Goal: Information Seeking & Learning: Find specific fact

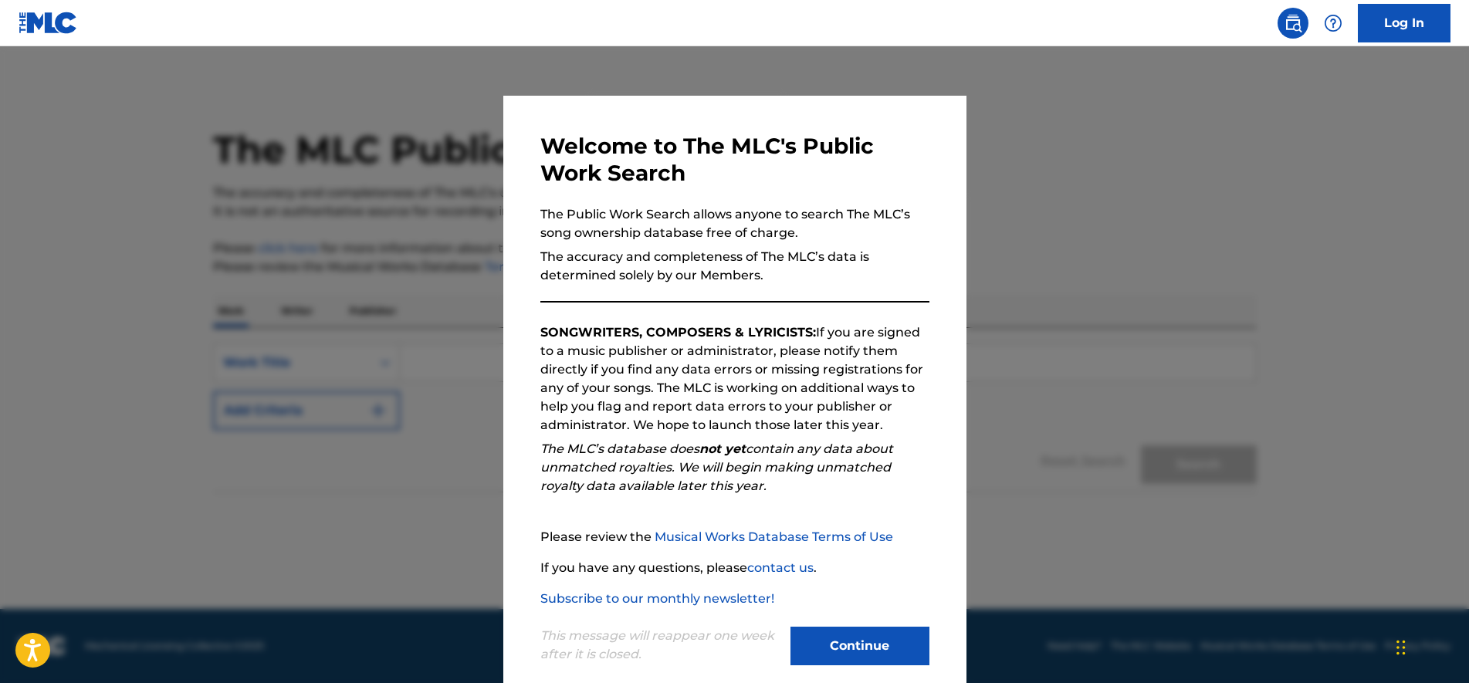
click at [866, 646] on button "Continue" at bounding box center [860, 646] width 139 height 39
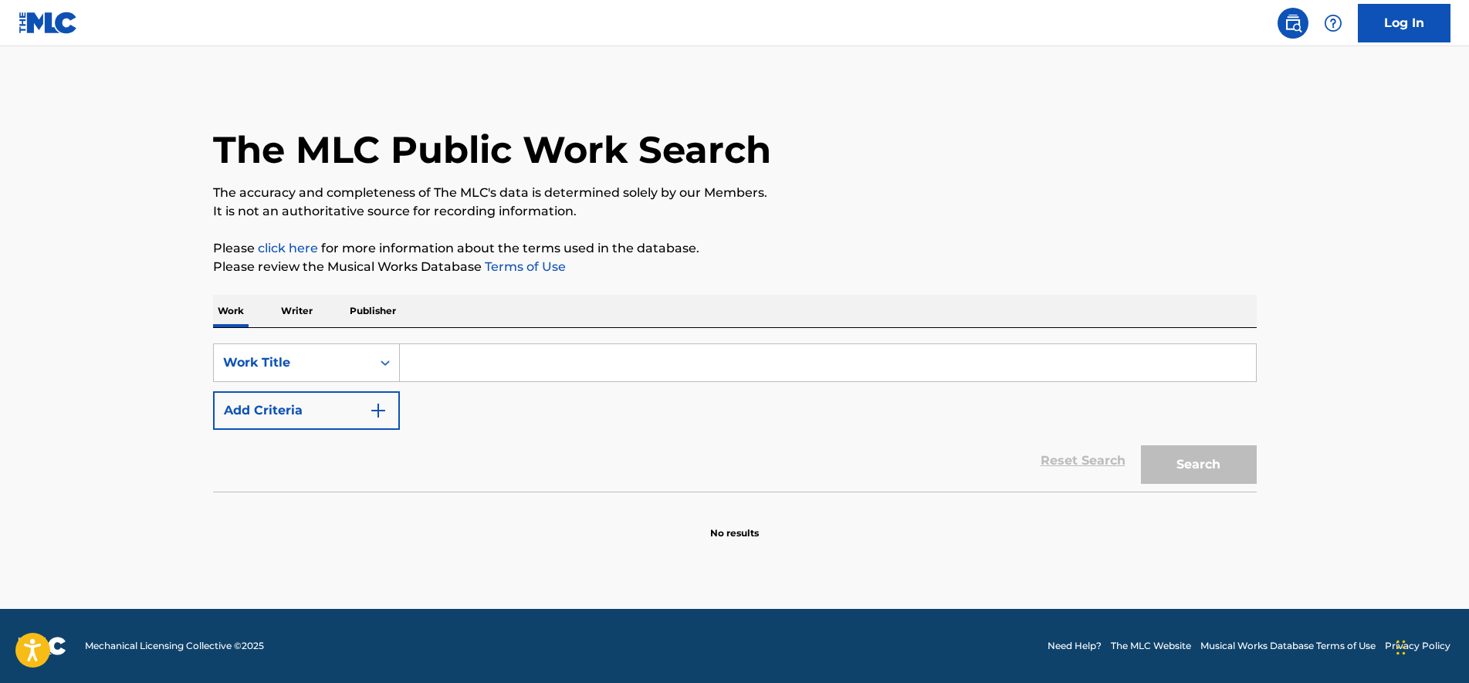
click at [289, 313] on p "Writer" at bounding box center [296, 311] width 41 height 32
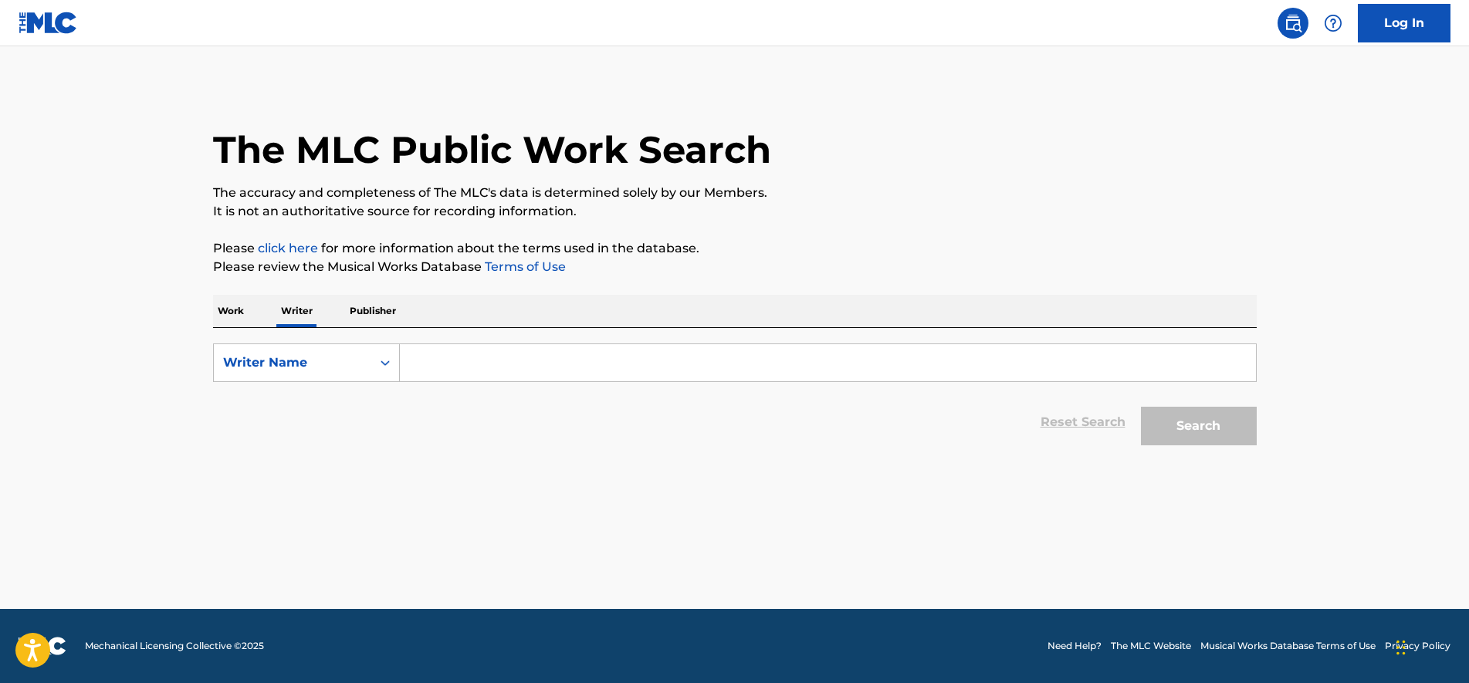
click at [466, 364] on input "Search Form" at bounding box center [828, 362] width 856 height 37
type input "[PERSON_NAME]"
click at [1141, 407] on button "Search" at bounding box center [1199, 426] width 116 height 39
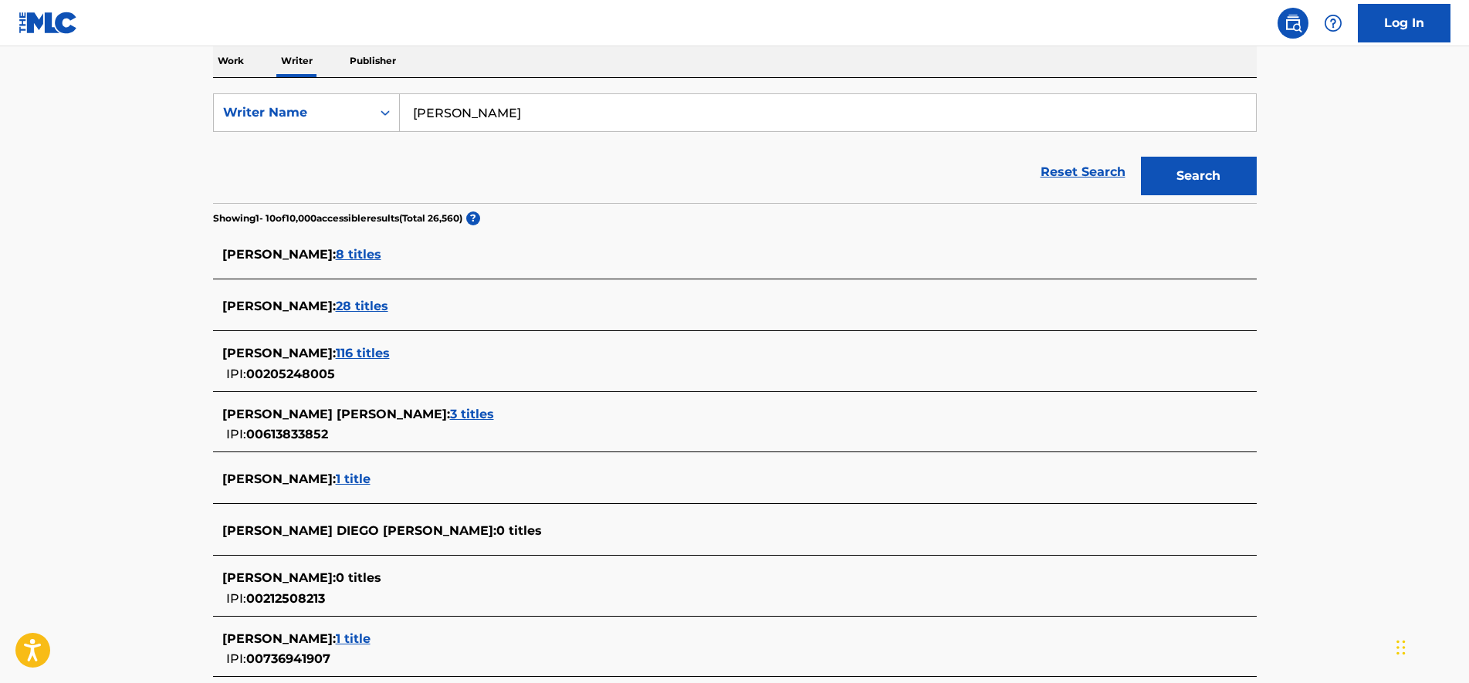
scroll to position [260, 0]
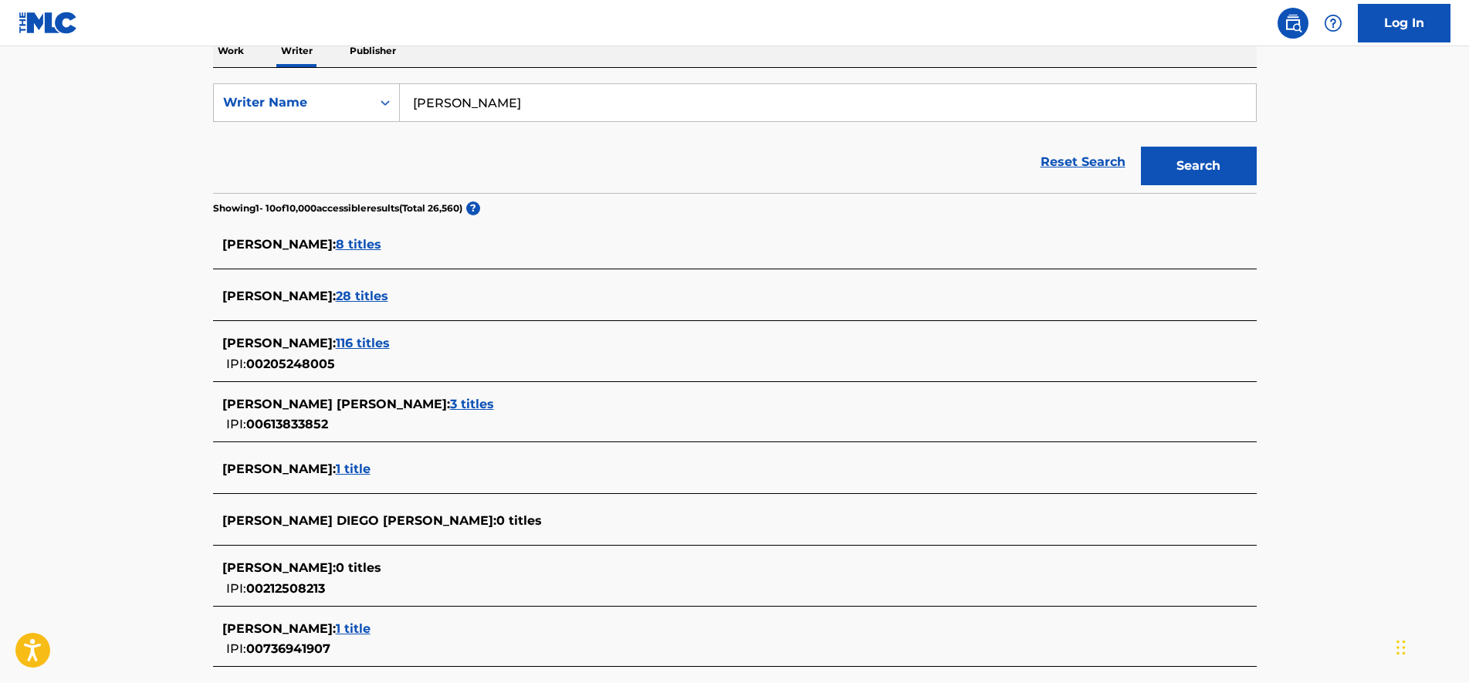
drag, startPoint x: 141, startPoint y: 339, endPoint x: 147, endPoint y: 369, distance: 30.6
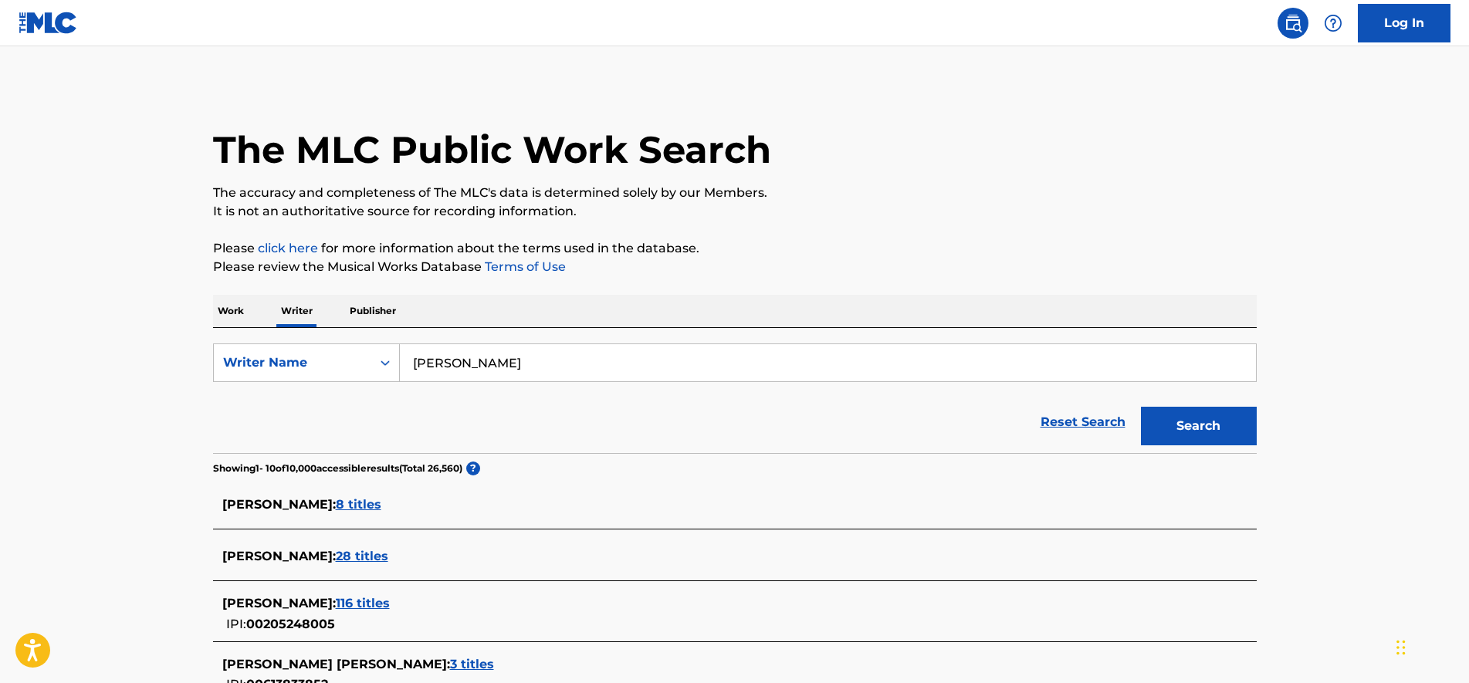
click at [237, 310] on p "Work" at bounding box center [231, 311] width 36 height 32
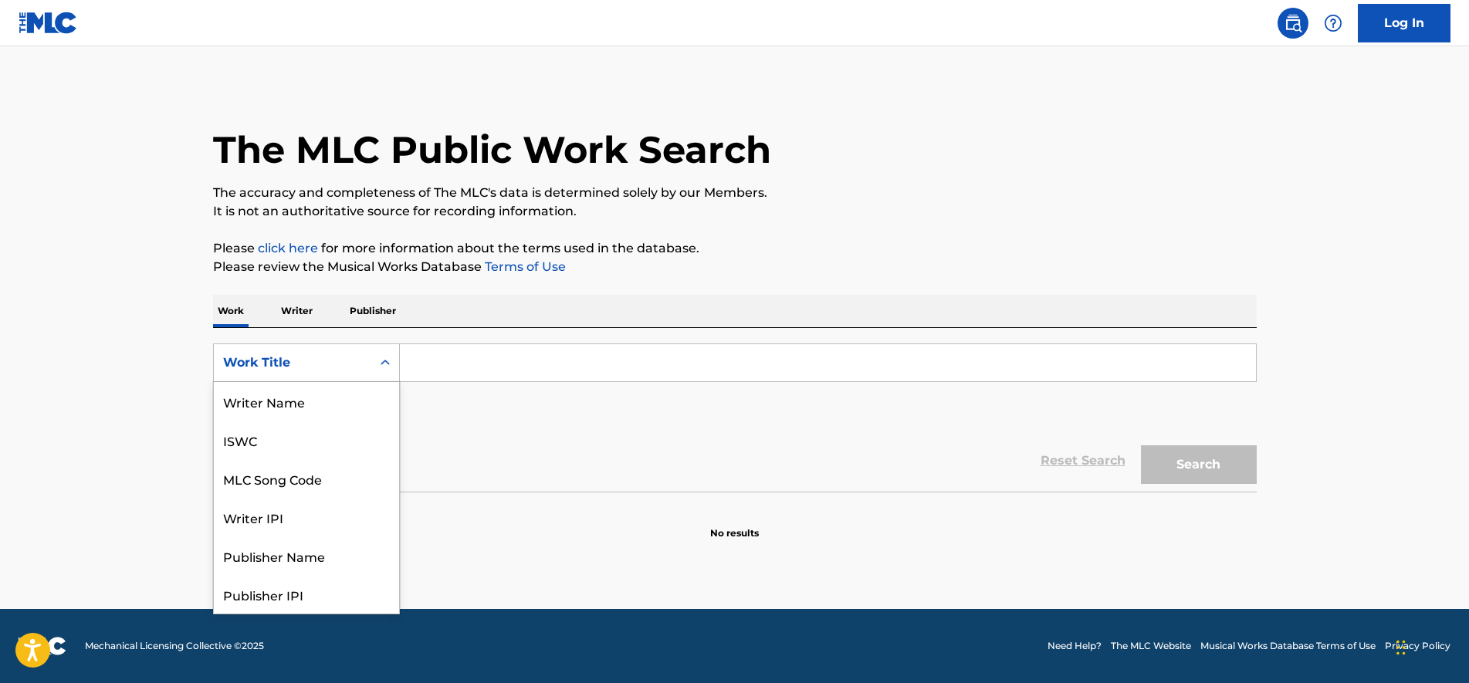
click at [331, 365] on div "Work Title" at bounding box center [292, 363] width 139 height 19
click at [330, 405] on div "MLC Song Code" at bounding box center [306, 401] width 185 height 39
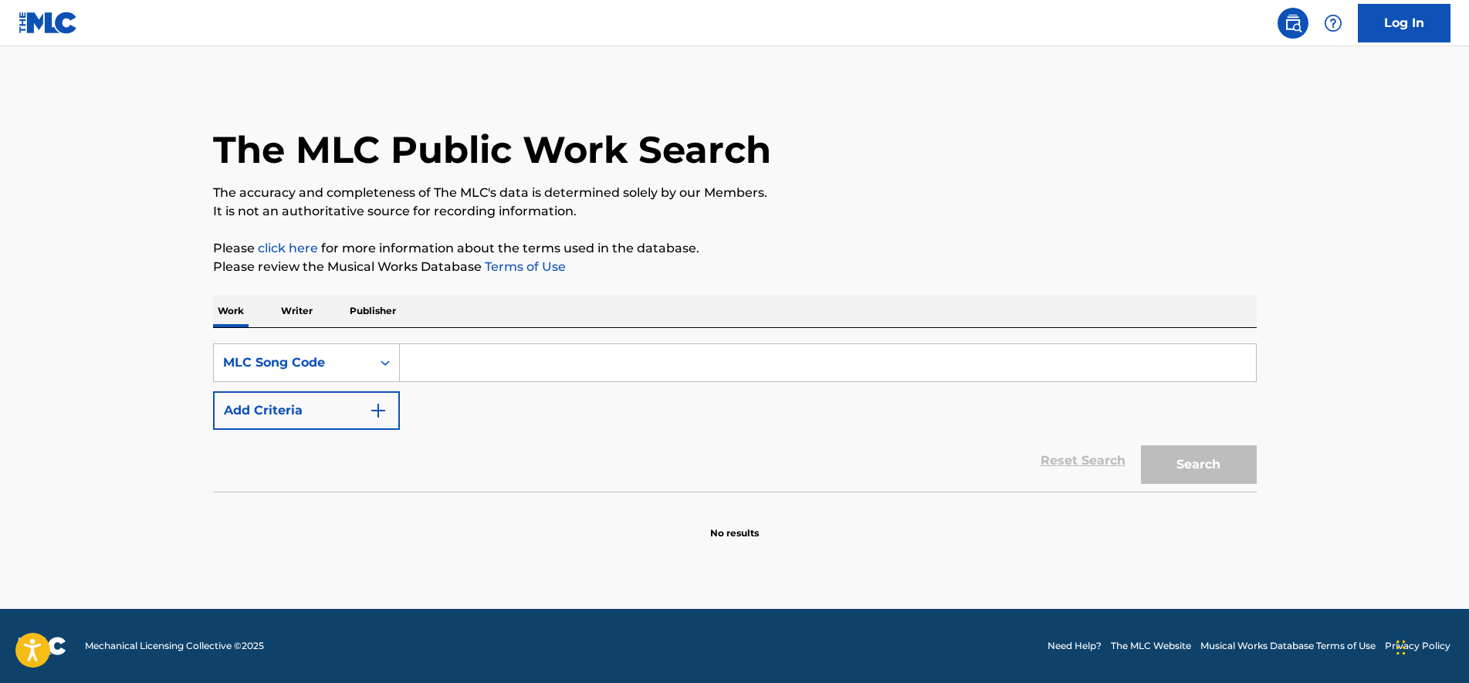
click at [330, 404] on button "Add Criteria" at bounding box center [306, 410] width 187 height 39
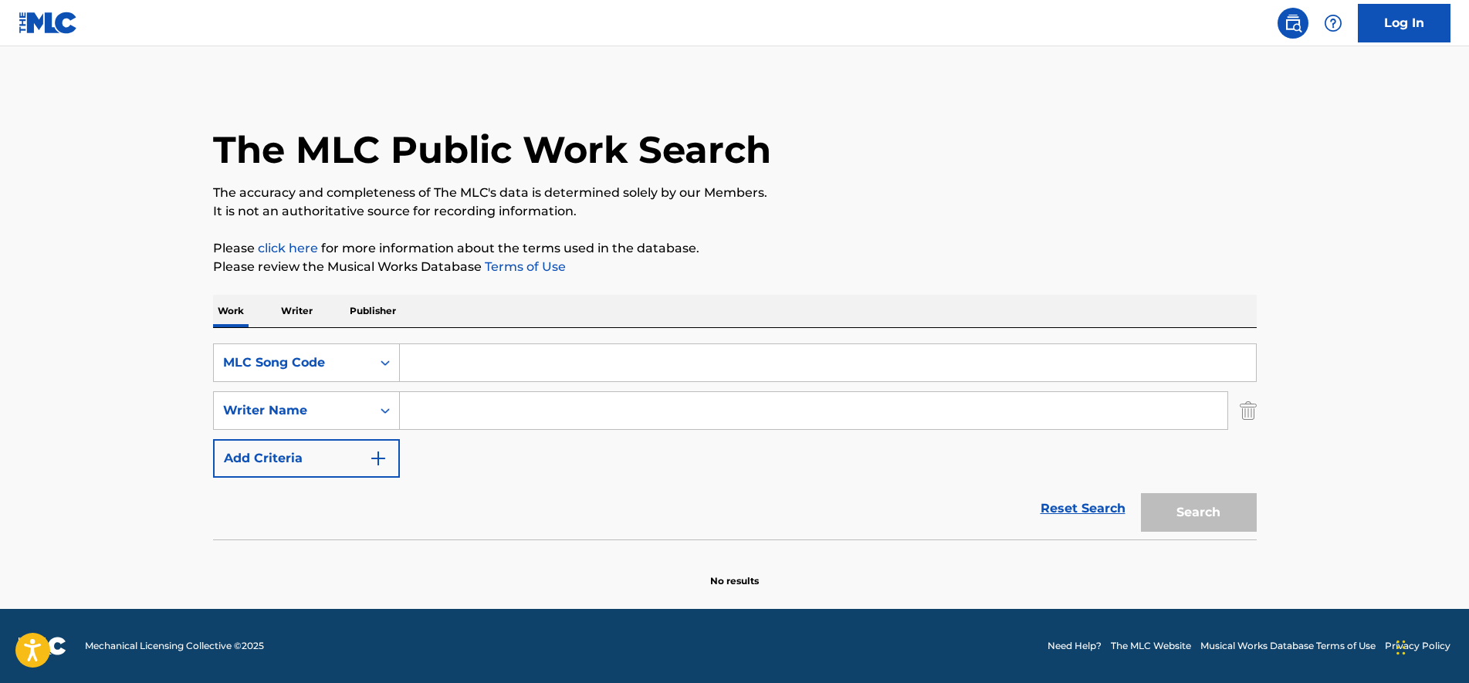
click at [494, 405] on input "Search Form" at bounding box center [814, 410] width 828 height 37
type input "[PERSON_NAME]"
click at [496, 361] on input "Search Form" at bounding box center [828, 362] width 856 height 37
click at [334, 367] on div "MLC Song Code" at bounding box center [292, 363] width 139 height 19
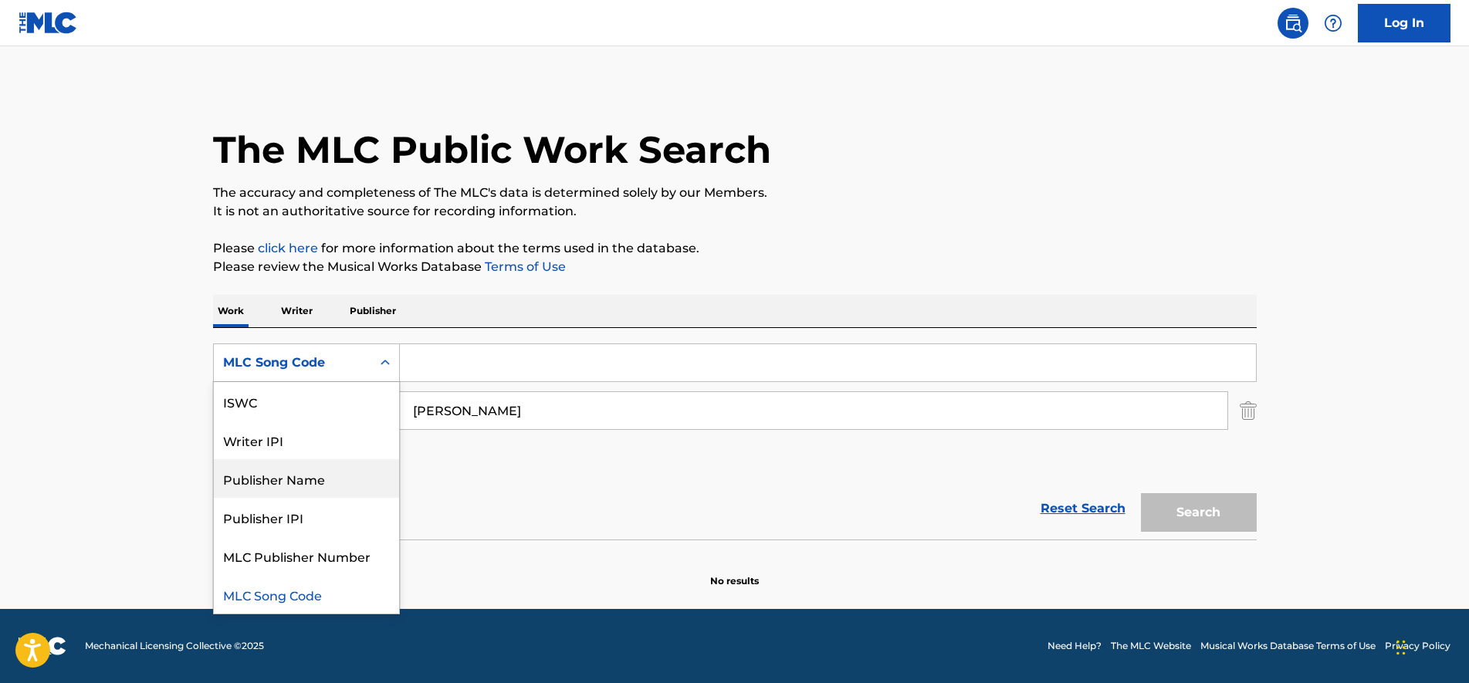
scroll to position [0, 0]
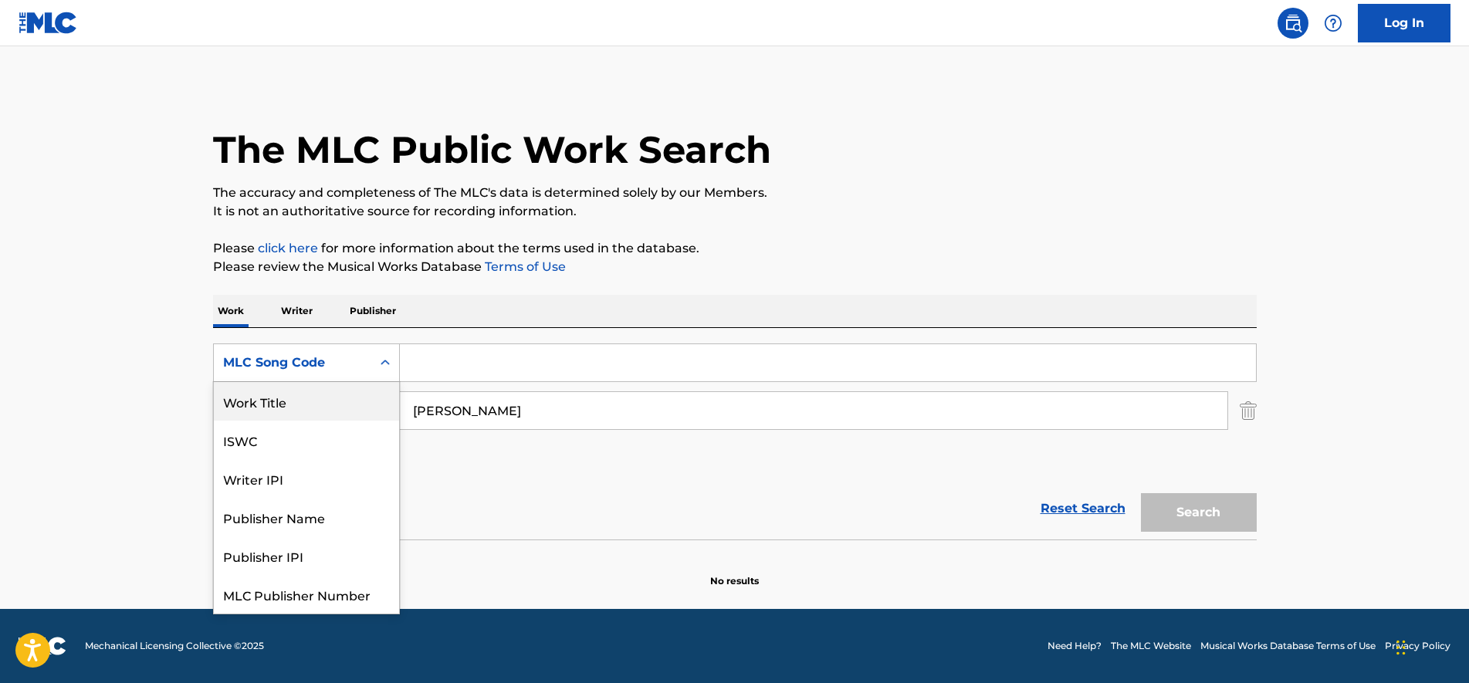
click at [309, 397] on div "Work Title" at bounding box center [306, 401] width 185 height 39
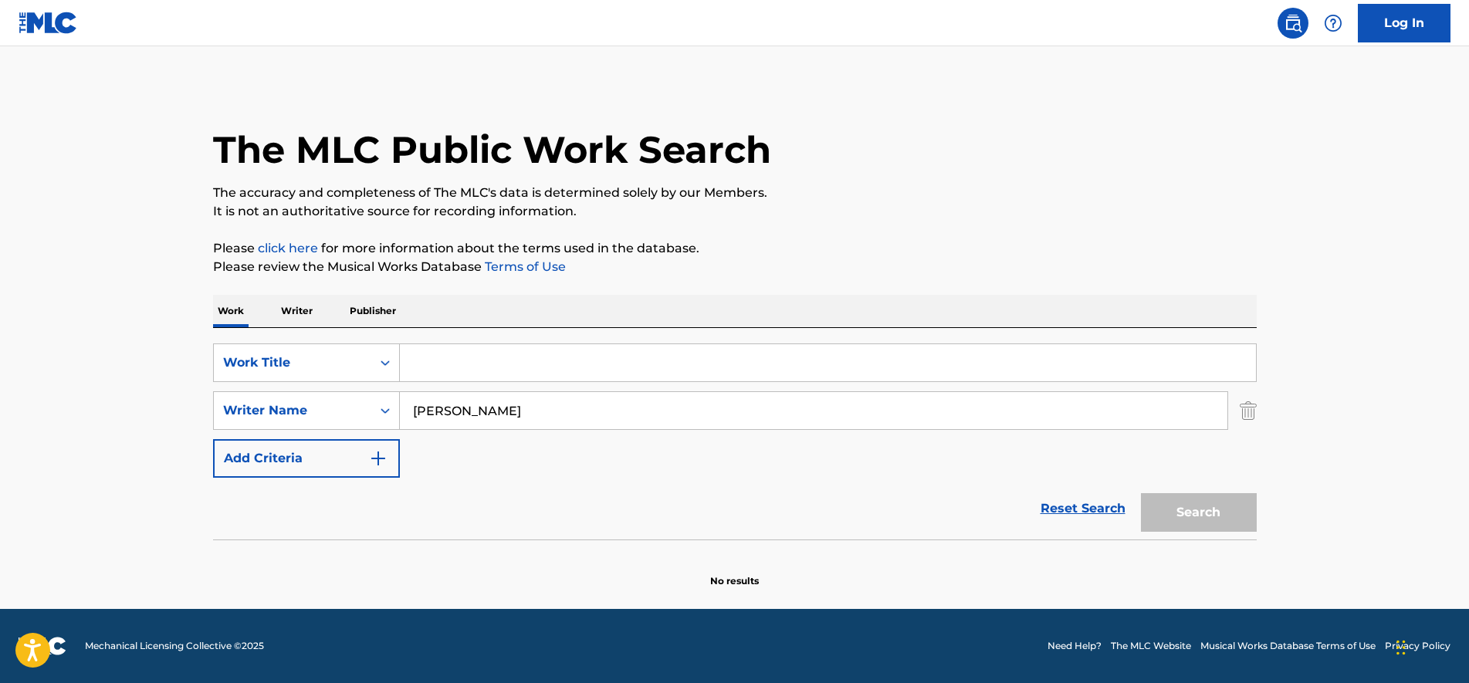
click at [497, 363] on input "Search Form" at bounding box center [828, 362] width 856 height 37
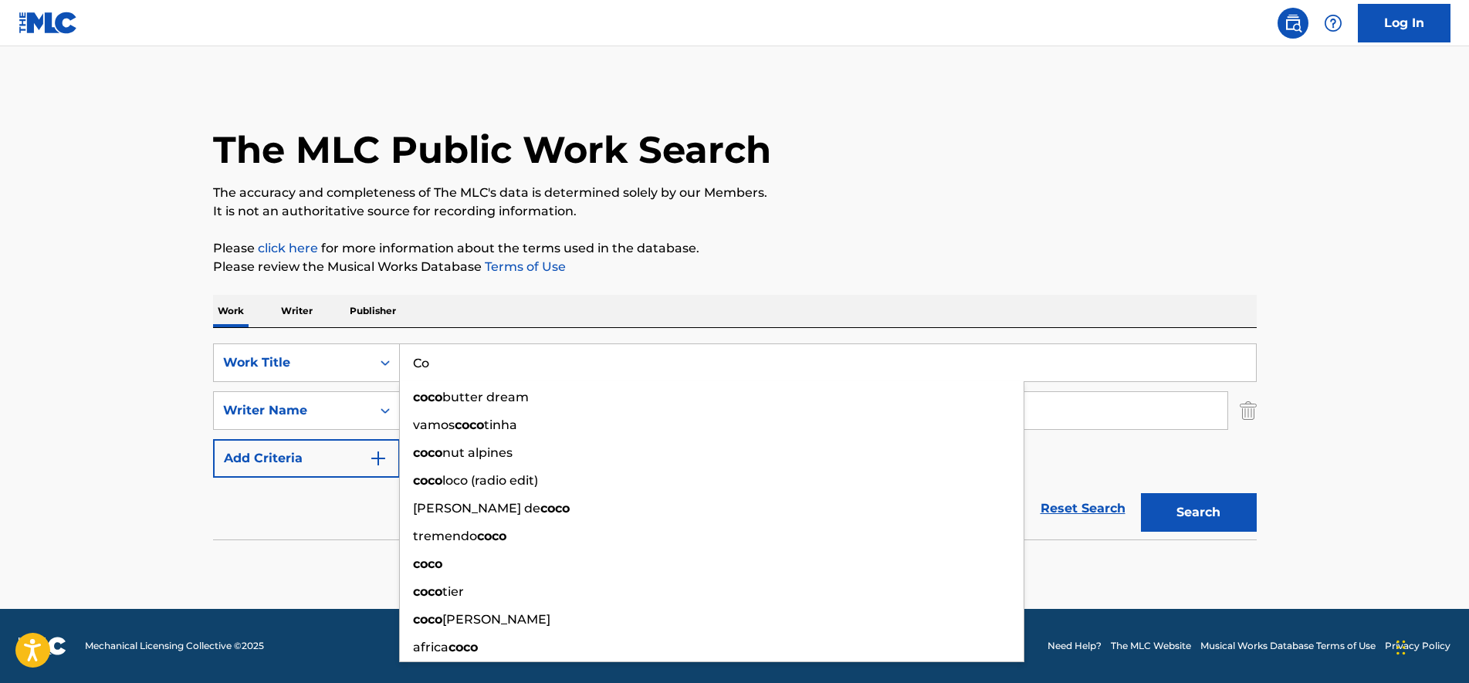
type input "C"
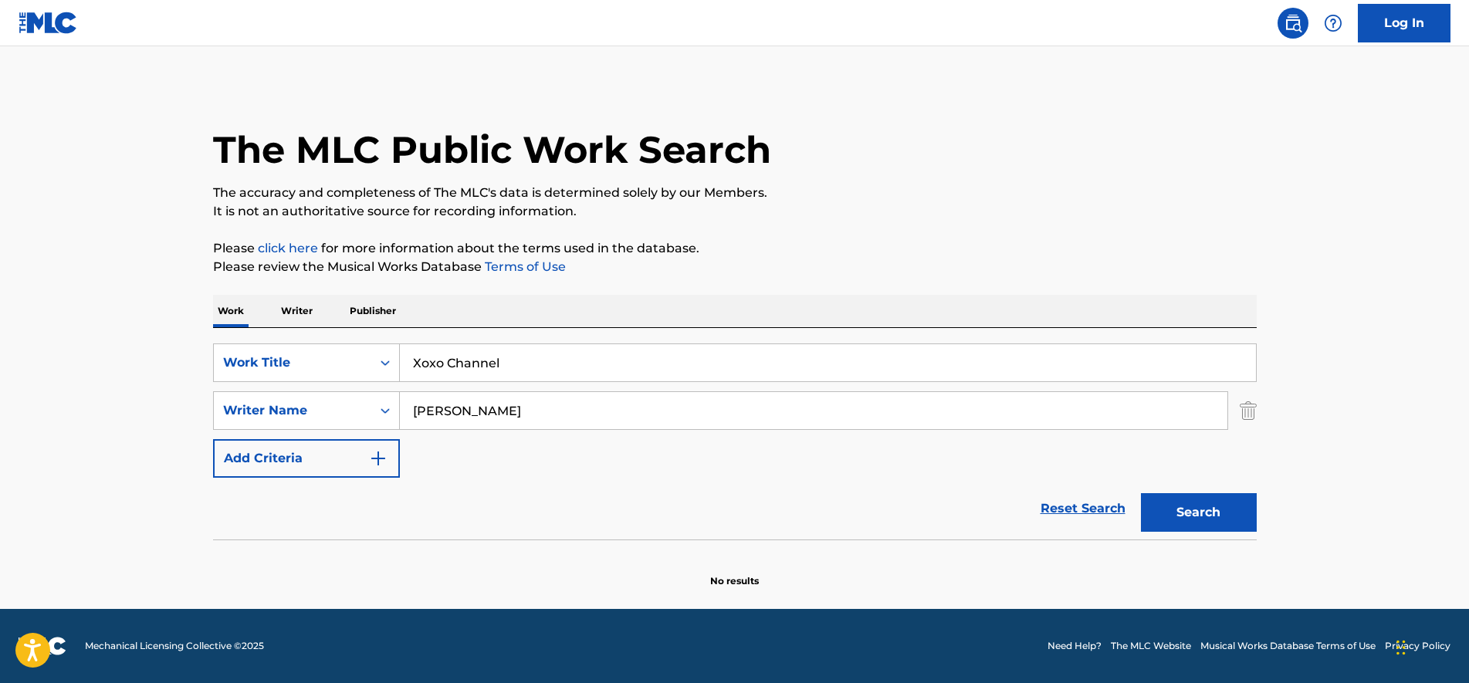
type input "Xoxo Channel"
click at [1208, 516] on button "Search" at bounding box center [1199, 512] width 116 height 39
drag, startPoint x: 593, startPoint y: 415, endPoint x: 391, endPoint y: 391, distance: 203.7
click at [393, 391] on div "SearchWithCriteria935081e7-f82b-4a0f-b6bf-fd845e576774 Work Title Xoxo Channel …" at bounding box center [735, 411] width 1044 height 134
click at [602, 354] on input "Xoxo Channel" at bounding box center [828, 362] width 856 height 37
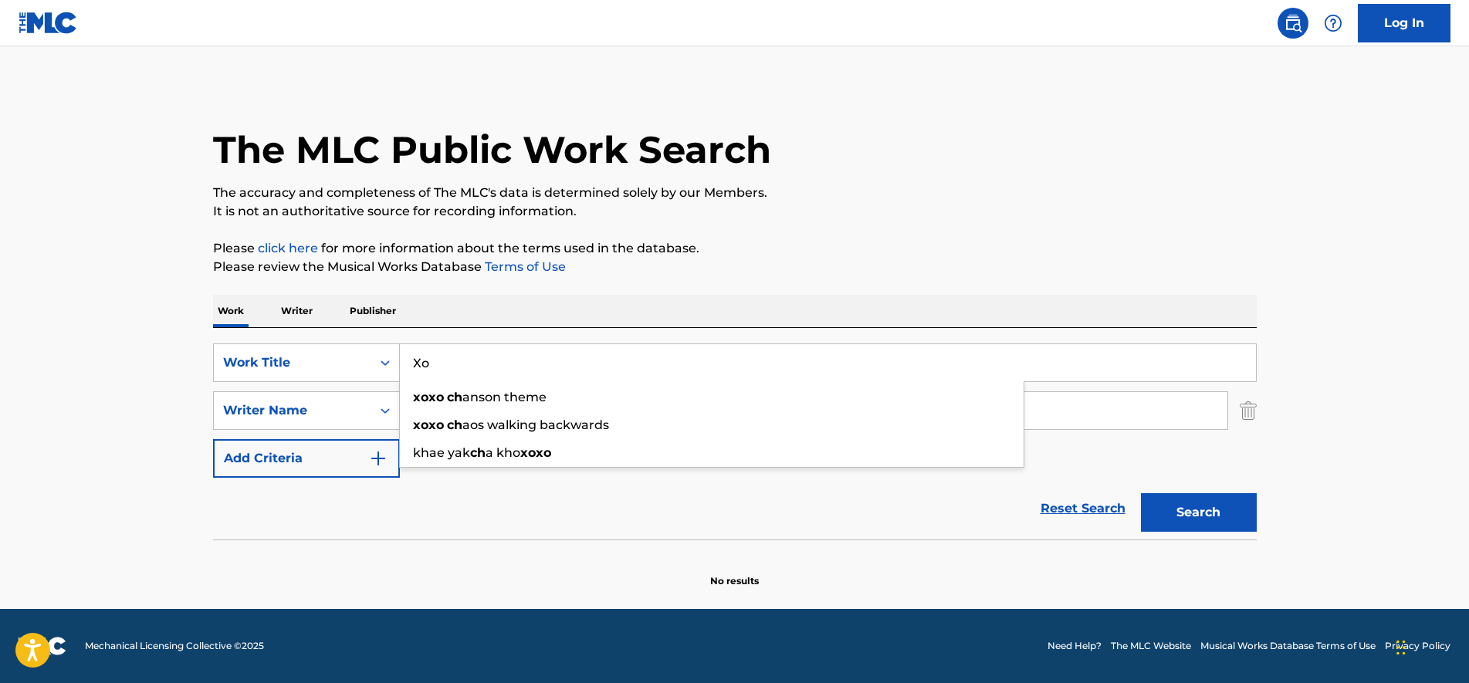
type input "X"
